Goal: Find specific page/section: Find specific page/section

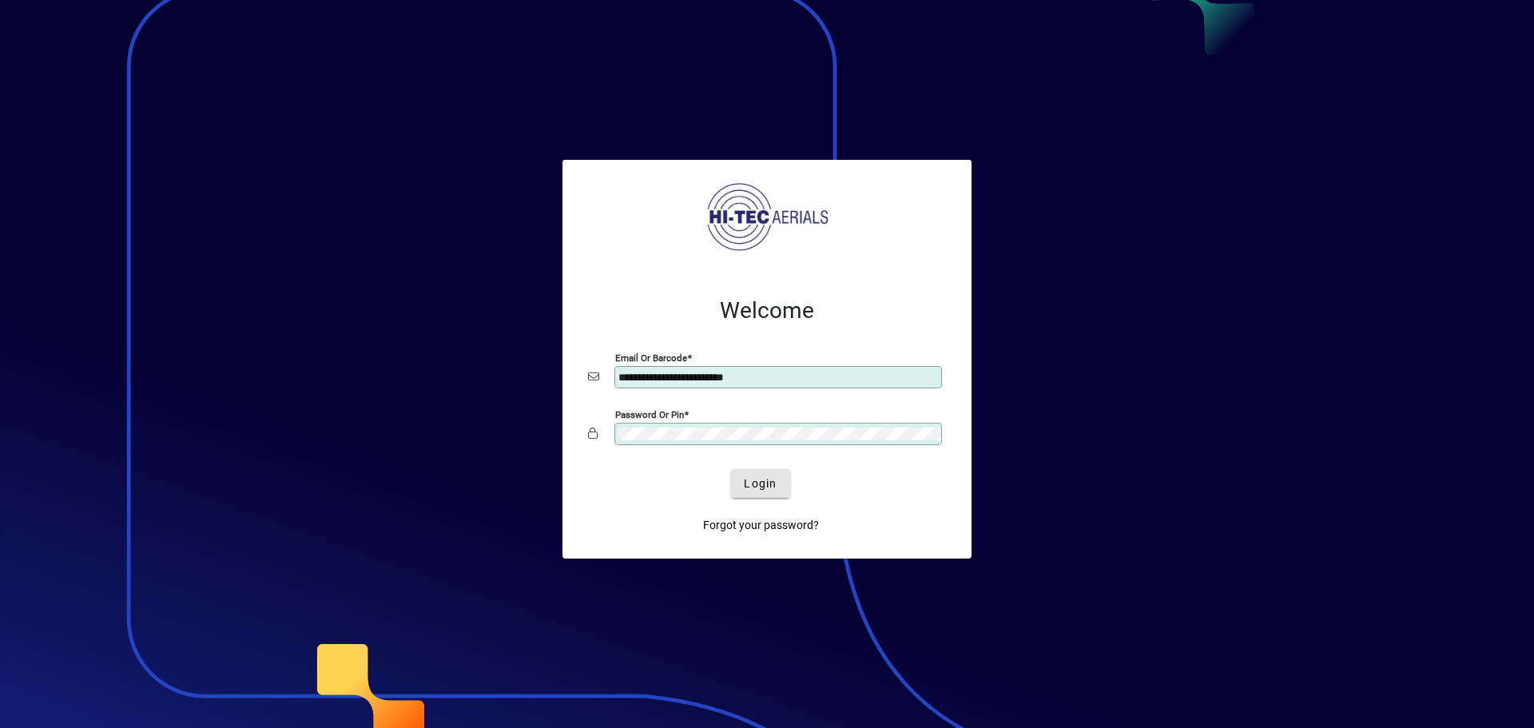
click at [765, 478] on span "Login" at bounding box center [760, 483] width 33 height 17
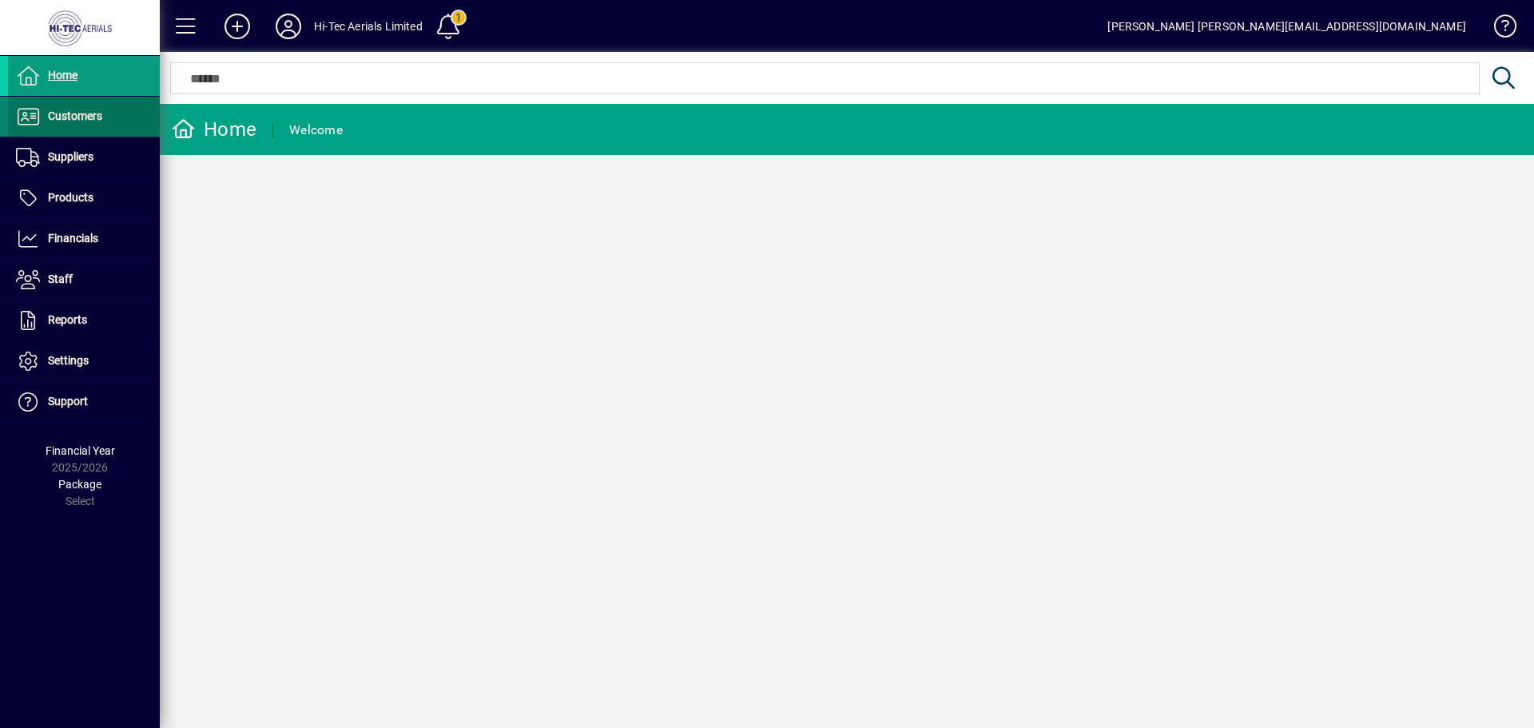
drag, startPoint x: 76, startPoint y: 118, endPoint x: 78, endPoint y: 133, distance: 14.6
click at [76, 117] on span "Customers" at bounding box center [75, 115] width 54 height 13
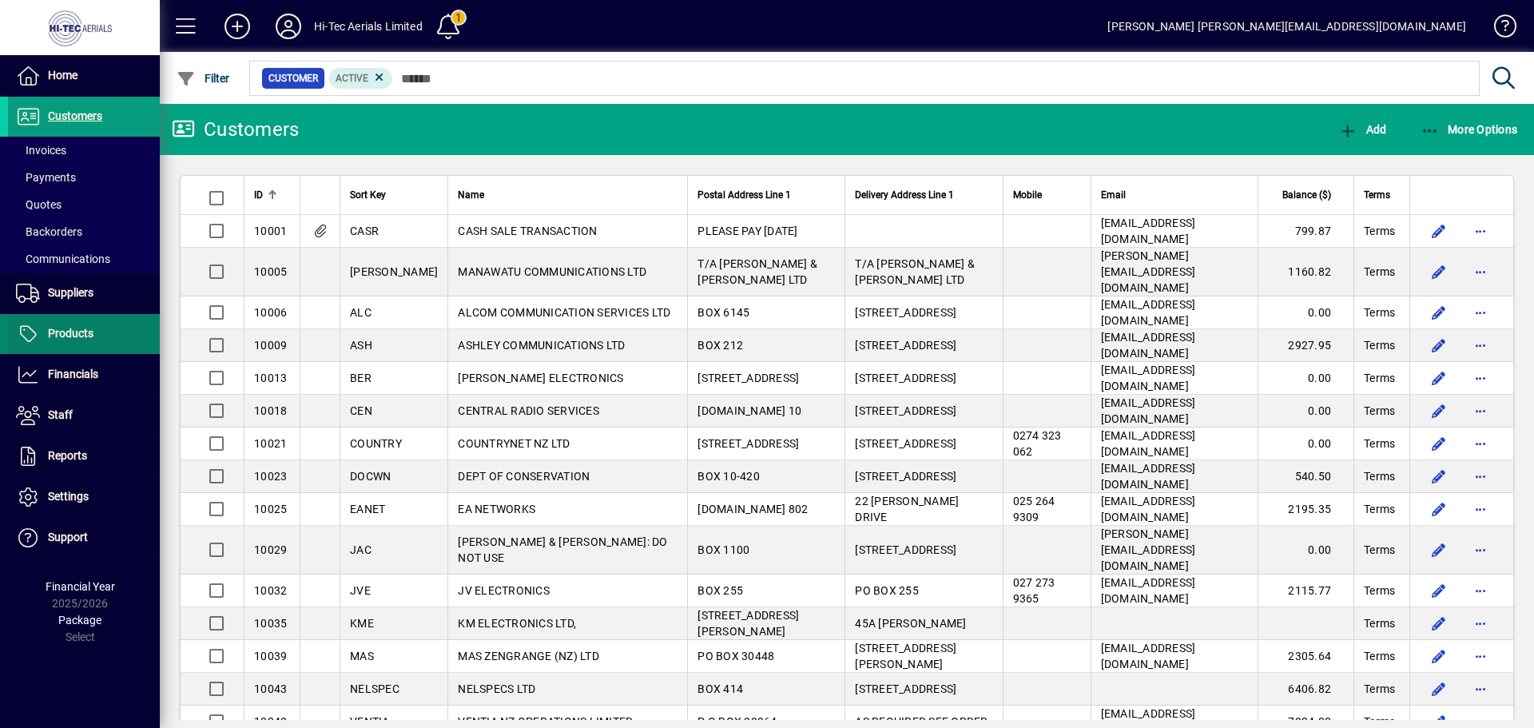
click at [52, 332] on span "Products" at bounding box center [71, 333] width 46 height 13
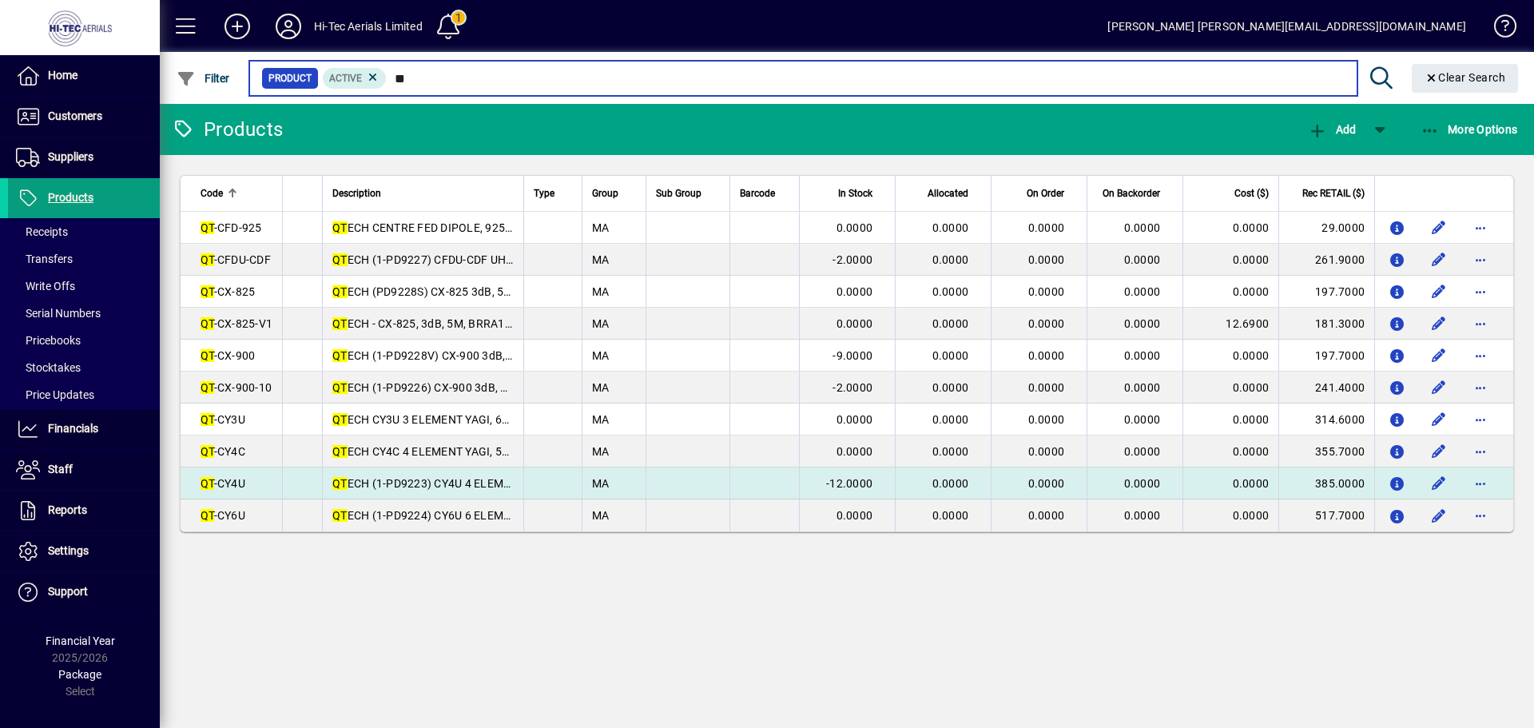
type input "**"
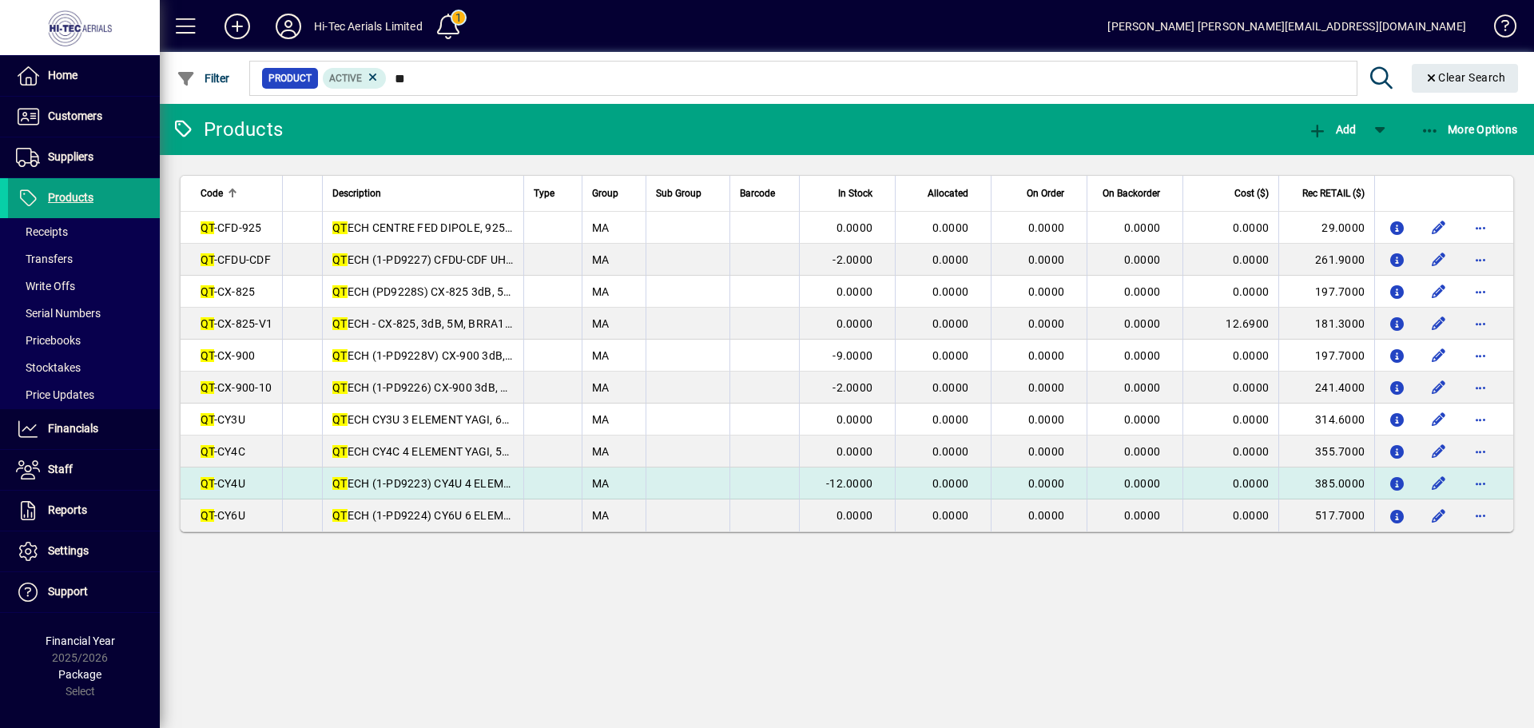
click at [236, 482] on span "QT -CY4U" at bounding box center [223, 483] width 45 height 13
